Goal: Find contact information: Find contact information

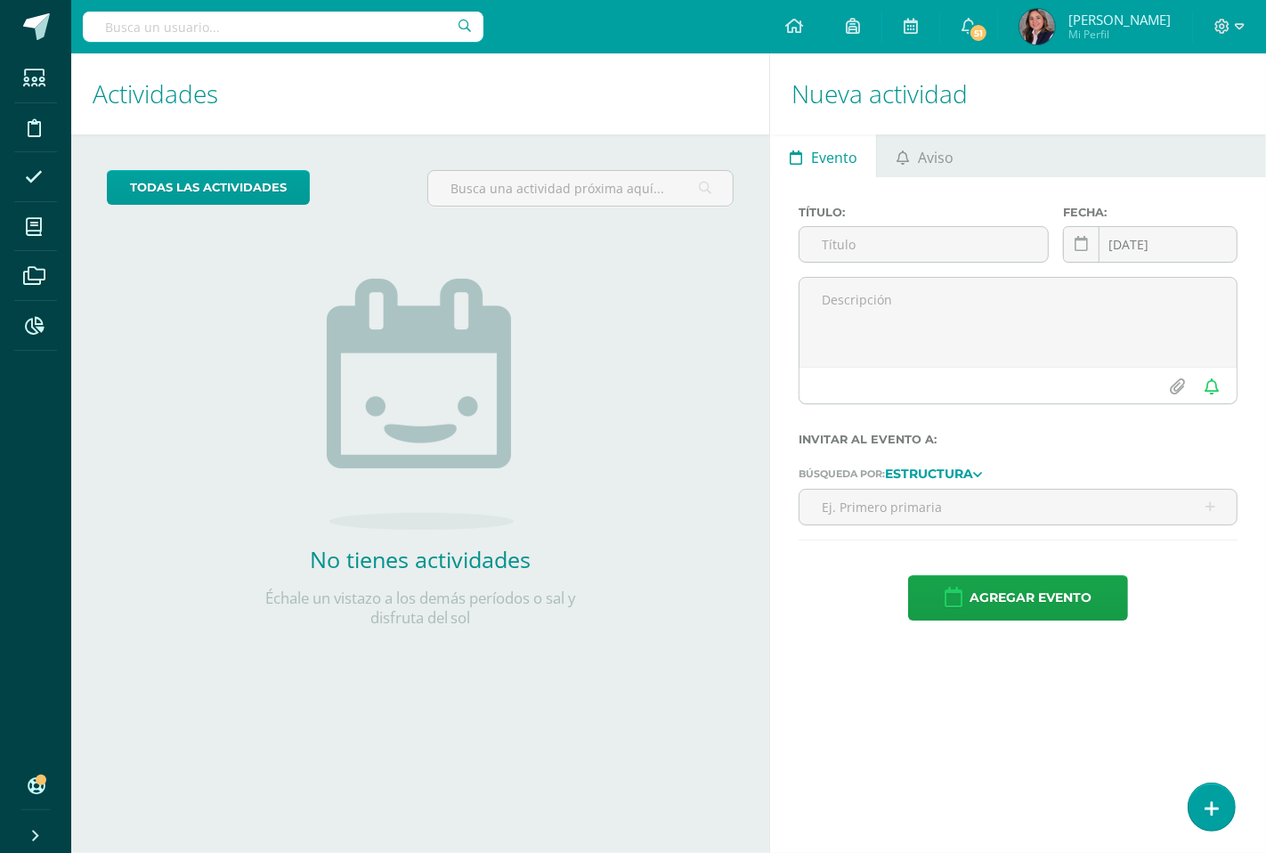
drag, startPoint x: 0, startPoint y: 0, endPoint x: 202, endPoint y: 24, distance: 203.5
click at [202, 24] on input "text" at bounding box center [283, 27] width 401 height 30
type input "martin fer"
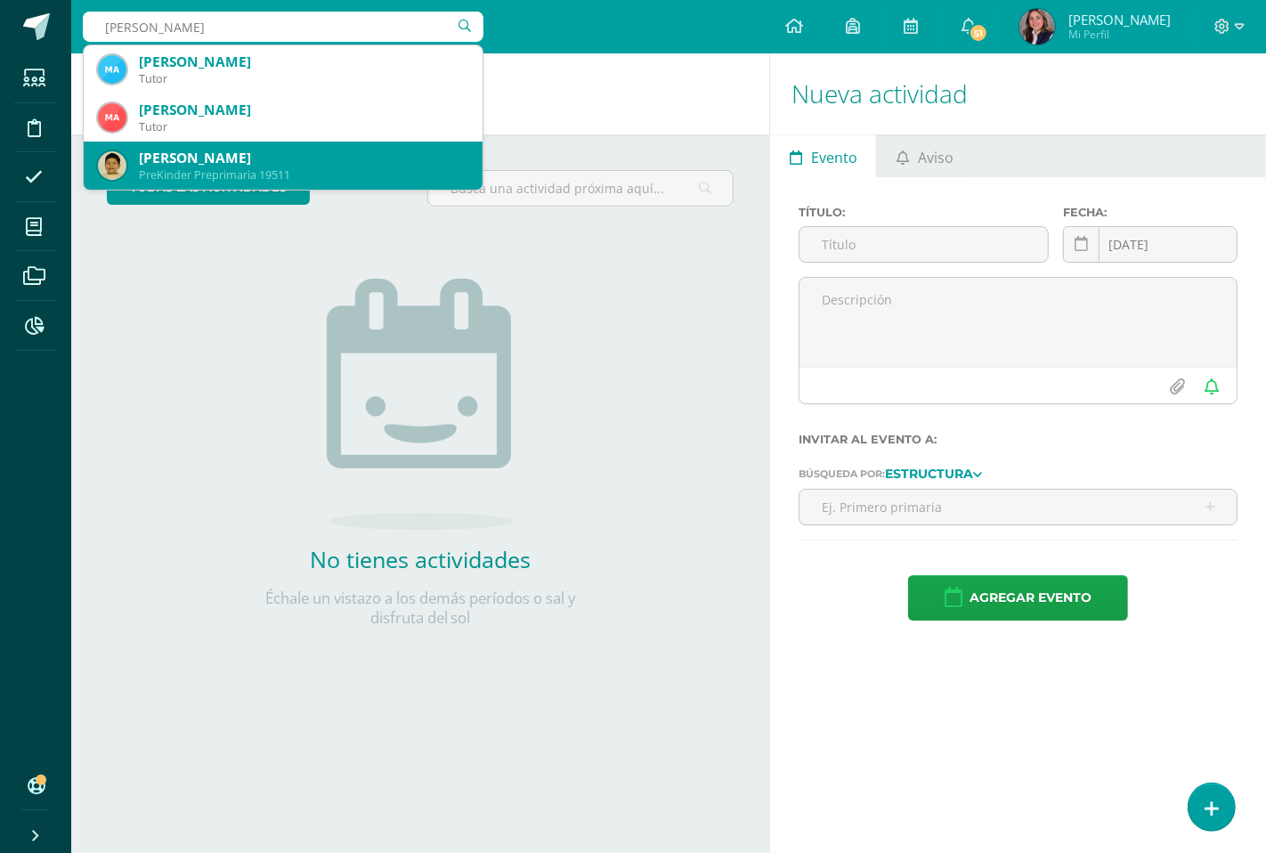
click at [254, 160] on div "Martín Fernando Rodas Ramírez" at bounding box center [303, 158] width 329 height 19
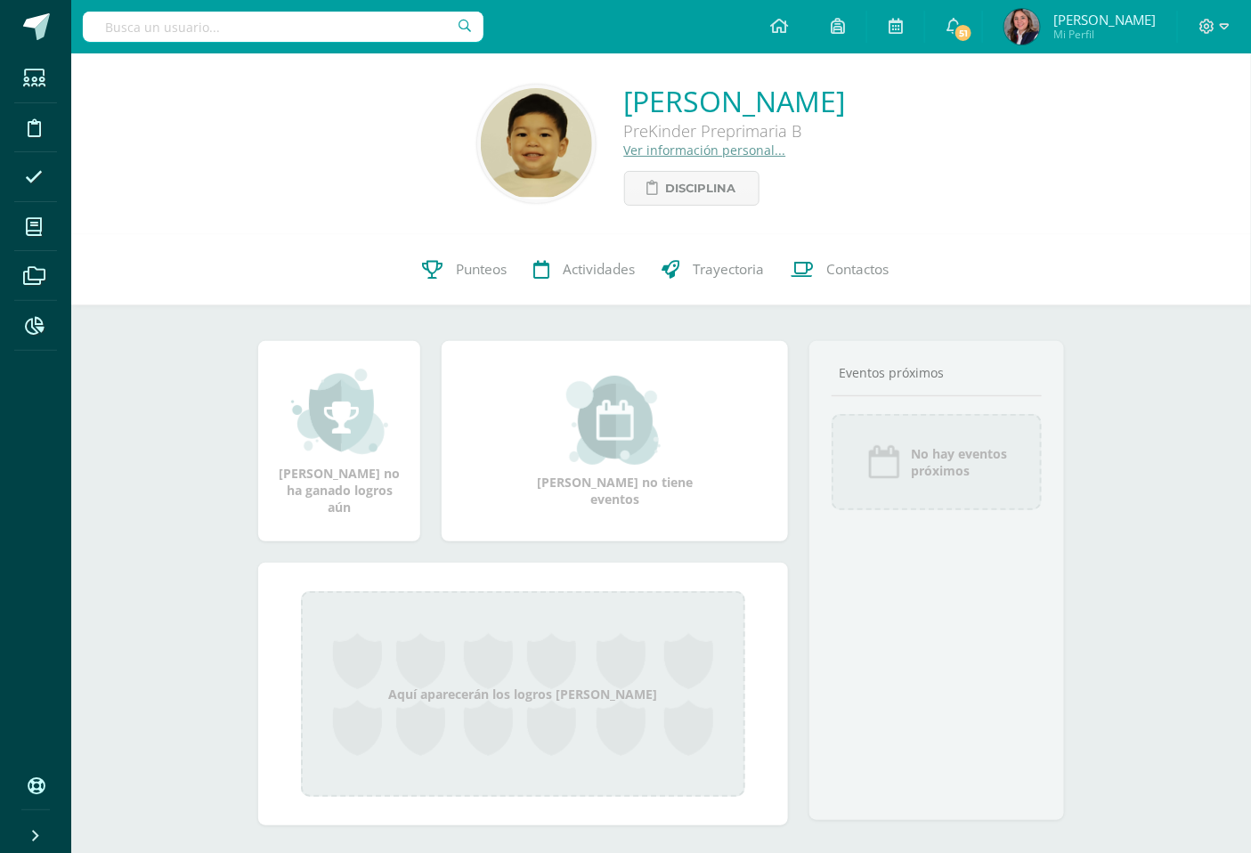
click at [281, 23] on input "text" at bounding box center [283, 27] width 401 height 30
type input "martin arana"
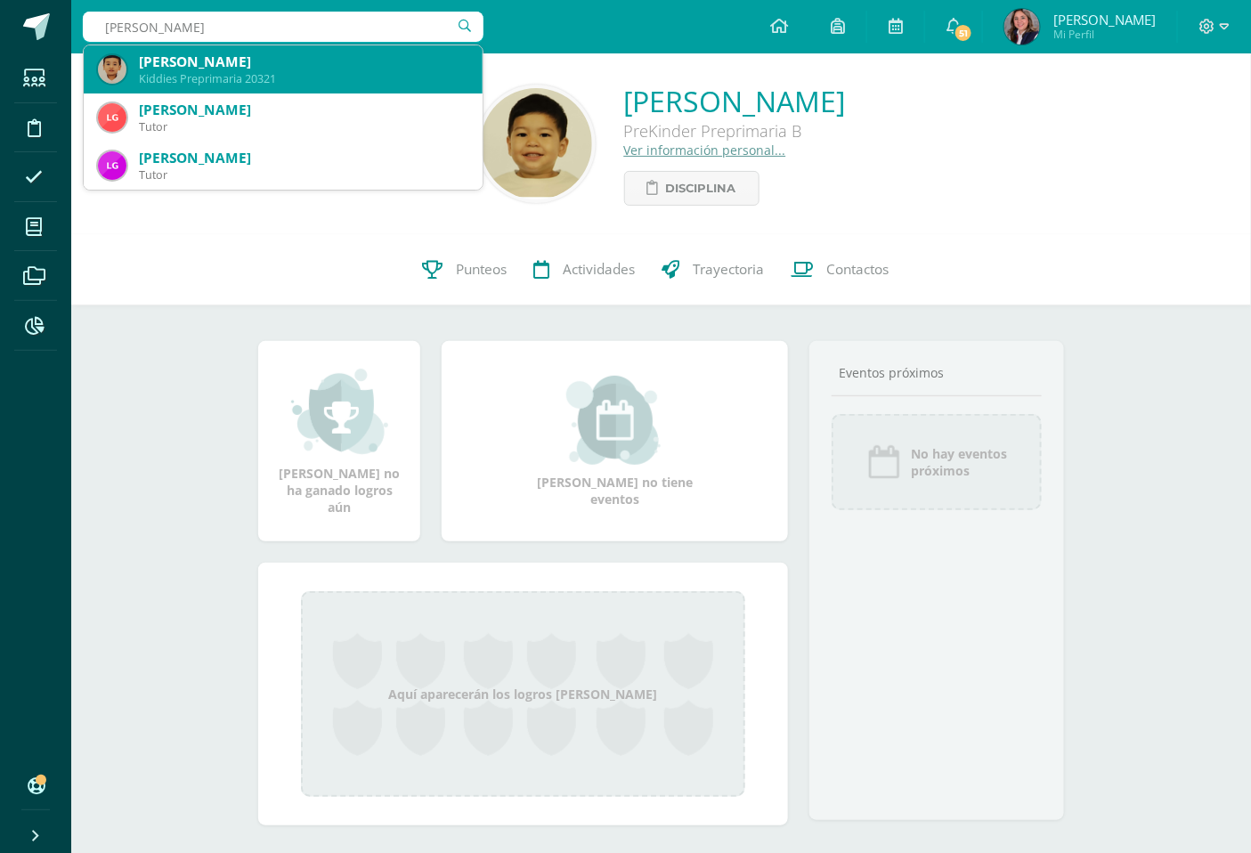
click at [332, 67] on div "[PERSON_NAME]" at bounding box center [303, 62] width 329 height 19
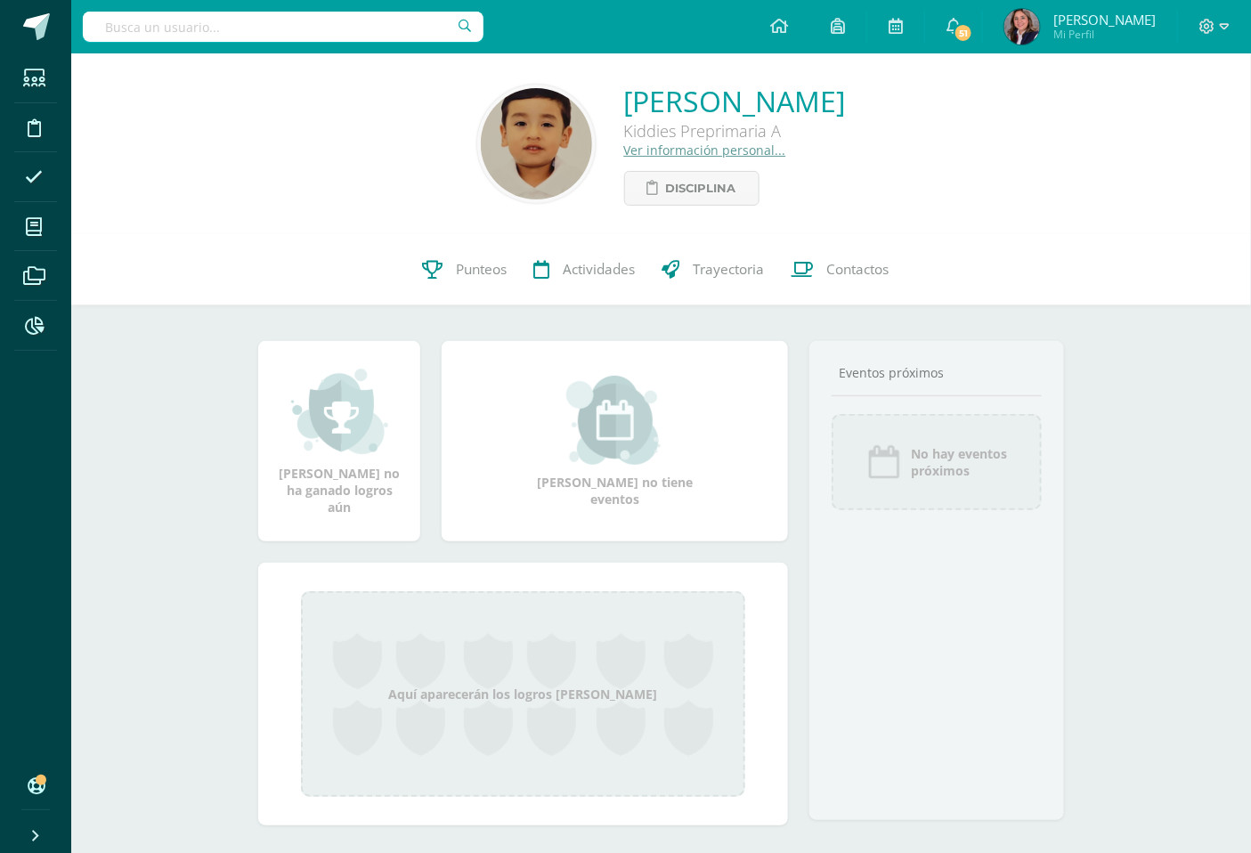
click at [624, 145] on link "Ver información personal..." at bounding box center [705, 150] width 162 height 17
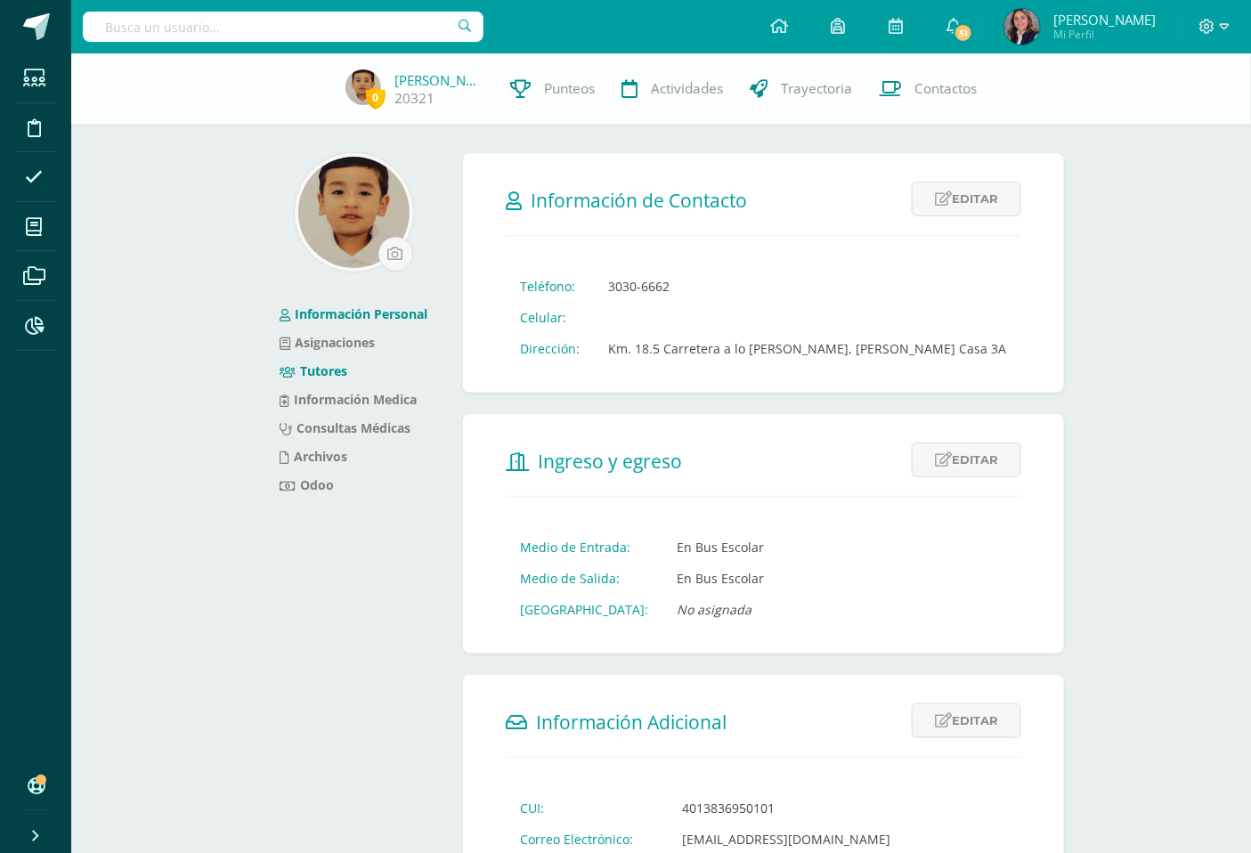
click at [321, 367] on link "Tutores" at bounding box center [314, 370] width 68 height 17
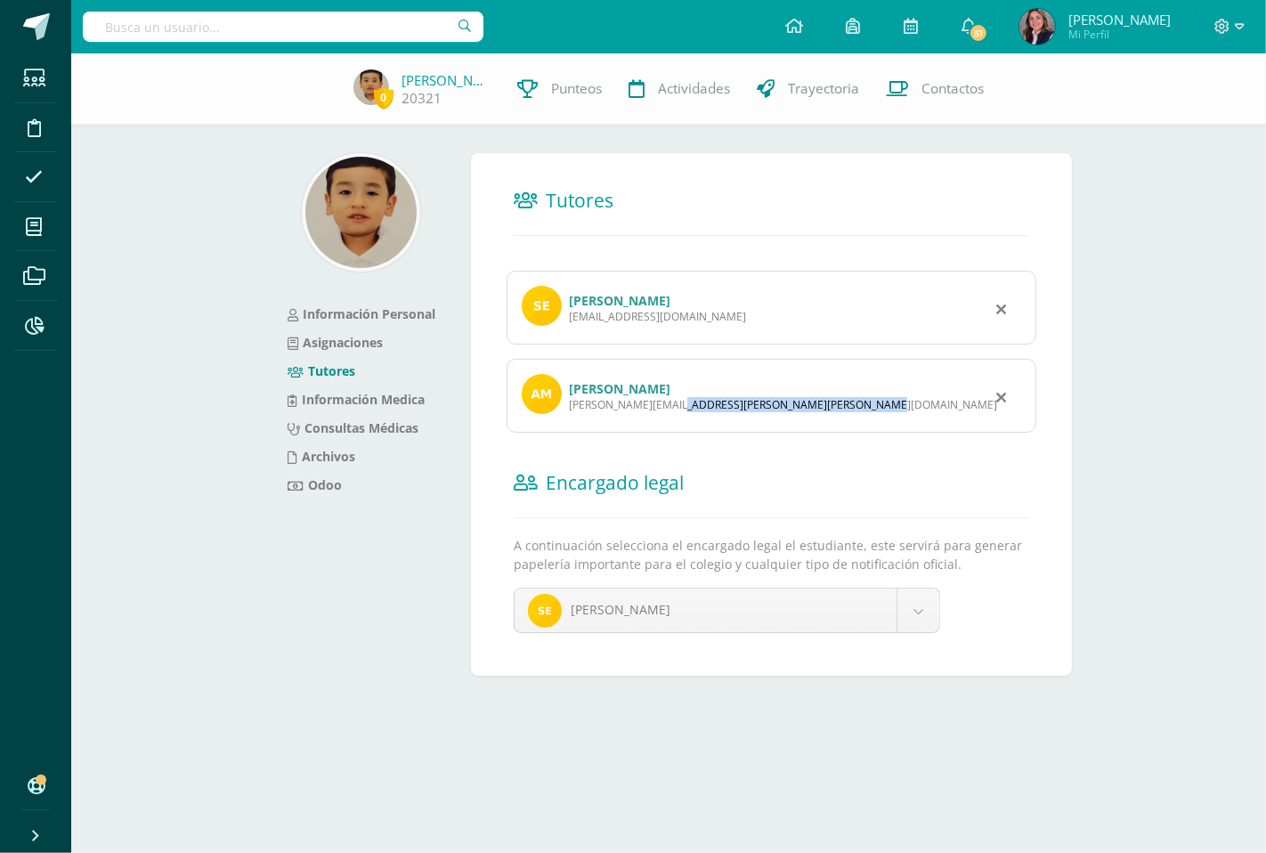
drag, startPoint x: 753, startPoint y: 403, endPoint x: 568, endPoint y: 406, distance: 185.2
click at [569, 406] on div "[PERSON_NAME][EMAIL_ADDRESS][PERSON_NAME][PERSON_NAME][DOMAIN_NAME]" at bounding box center [783, 404] width 428 height 15
copy div "[PERSON_NAME][EMAIL_ADDRESS][PERSON_NAME][PERSON_NAME][DOMAIN_NAME]"
